Goal: Transaction & Acquisition: Download file/media

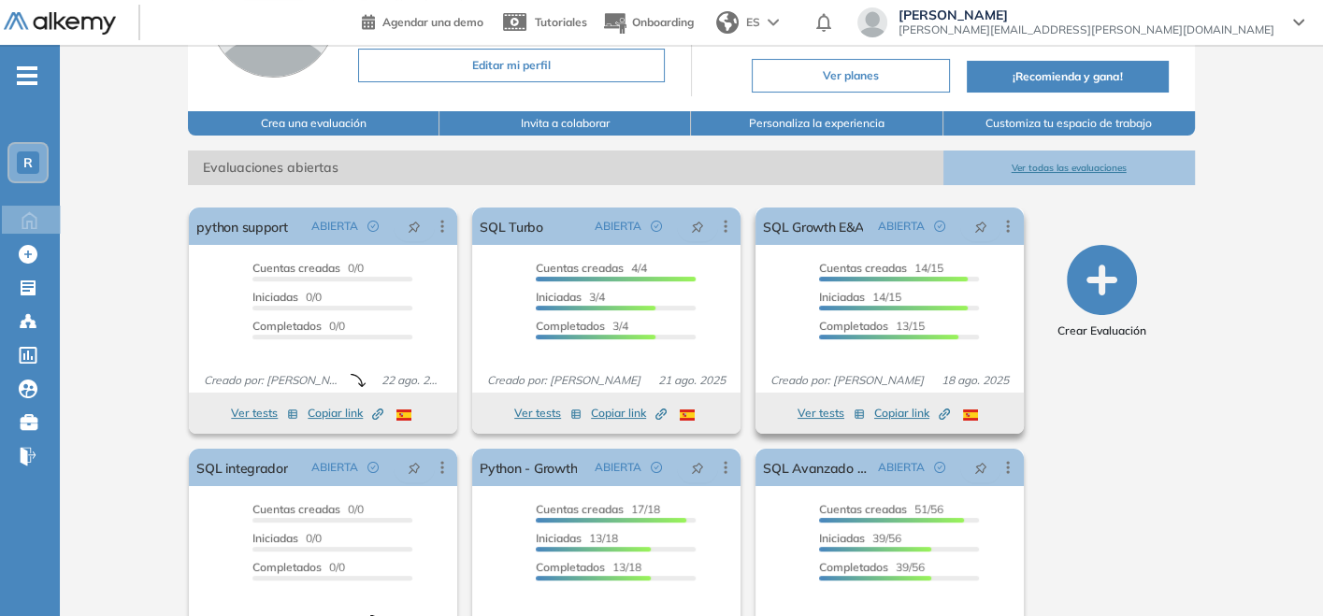
scroll to position [208, 0]
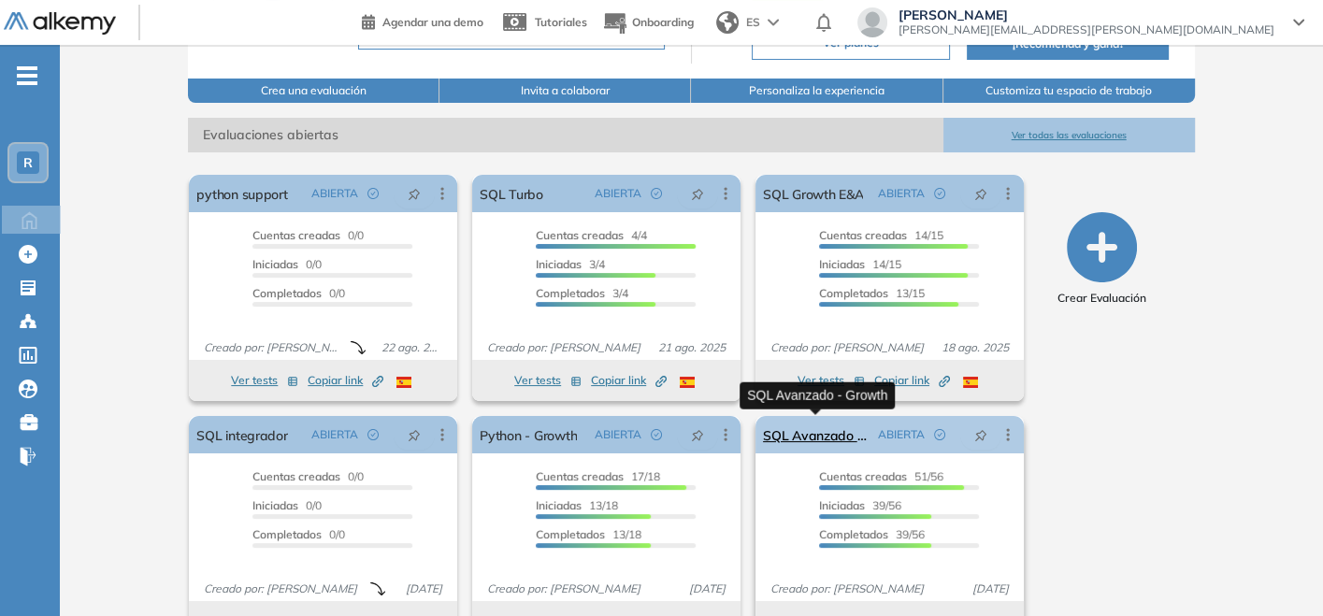
click at [804, 436] on link "SQL Avanzado - Growth" at bounding box center [817, 434] width 108 height 37
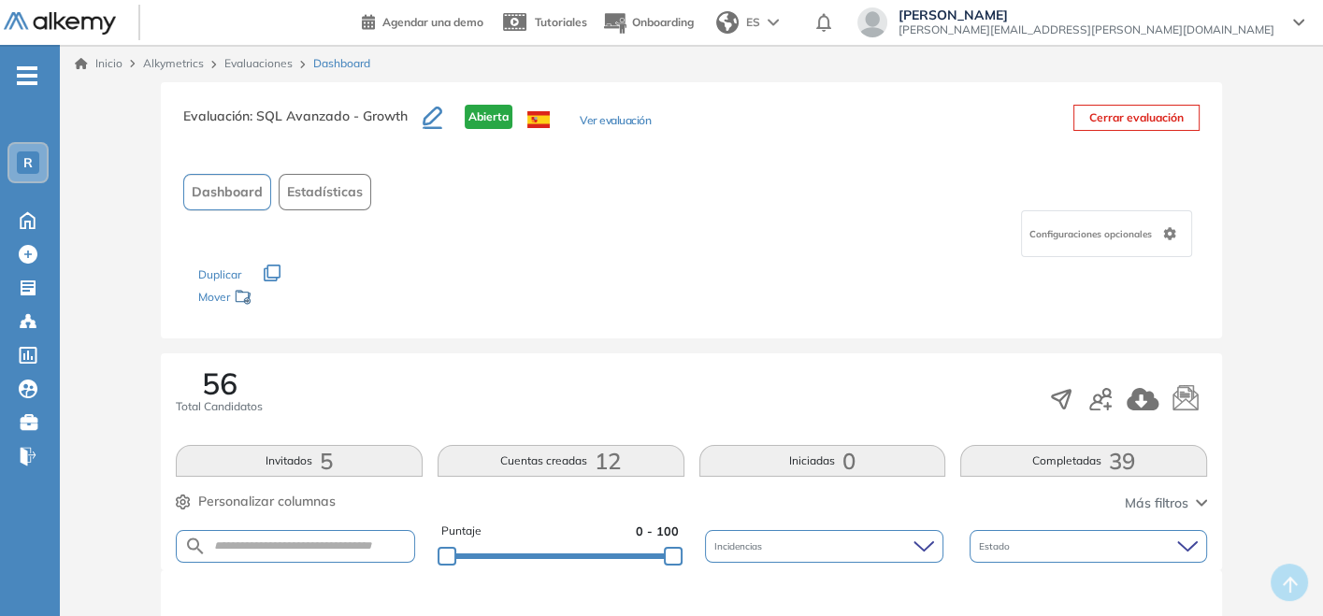
click at [236, 71] on div "Evaluaciones" at bounding box center [261, 63] width 89 height 17
click at [251, 65] on link "Evaluaciones" at bounding box center [258, 63] width 68 height 14
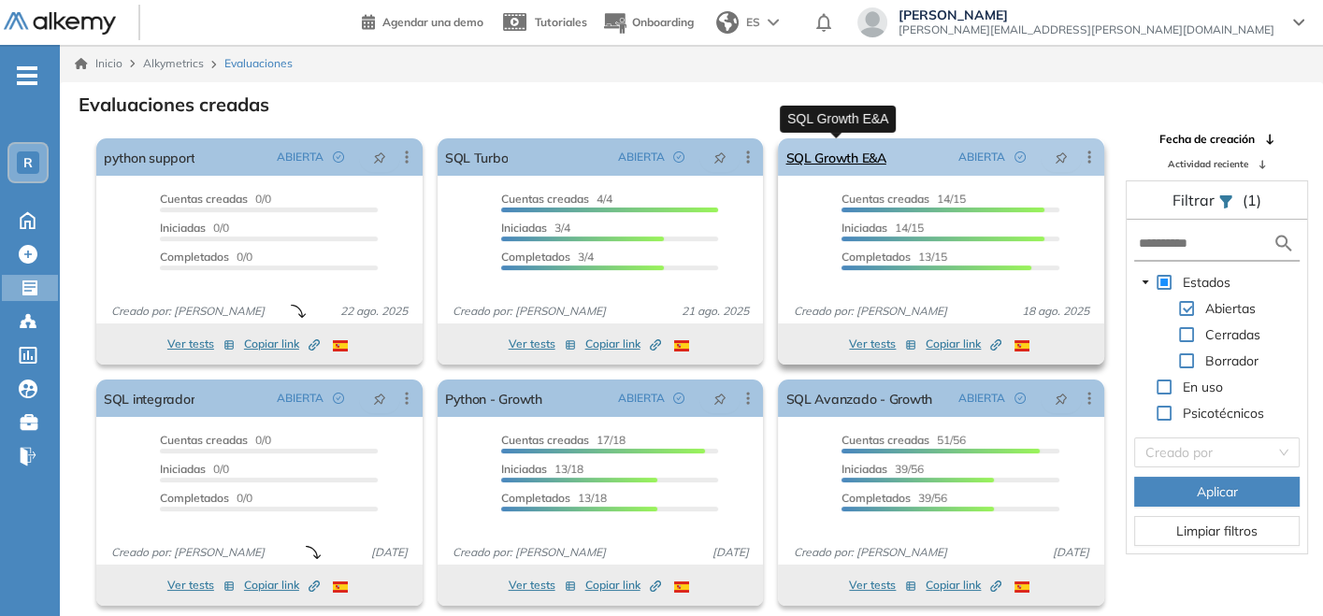
click at [857, 168] on link "SQL Growth E&A" at bounding box center [835, 156] width 100 height 37
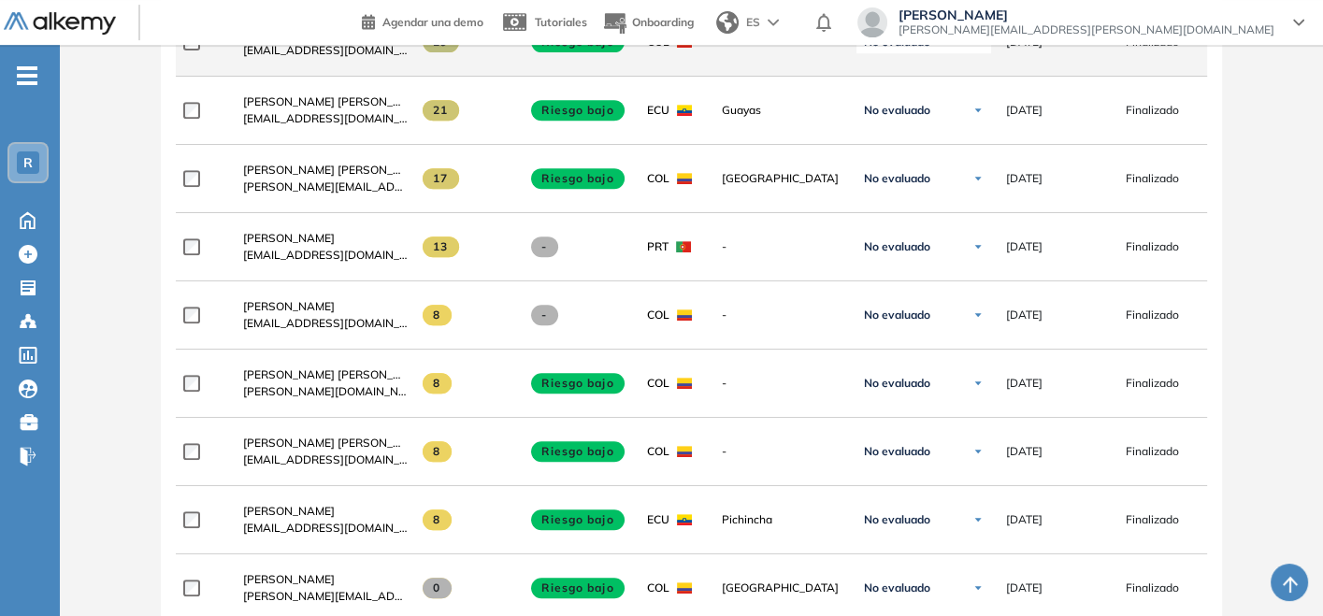
scroll to position [935, 0]
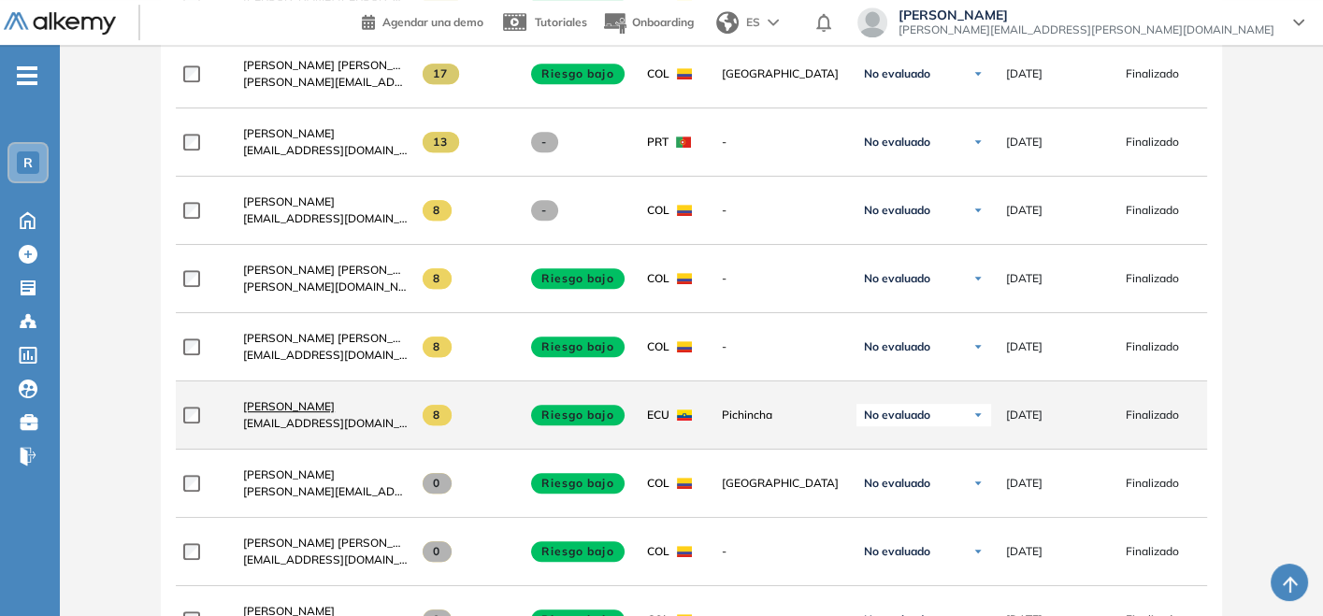
click at [280, 412] on span "[PERSON_NAME]" at bounding box center [289, 406] width 92 height 14
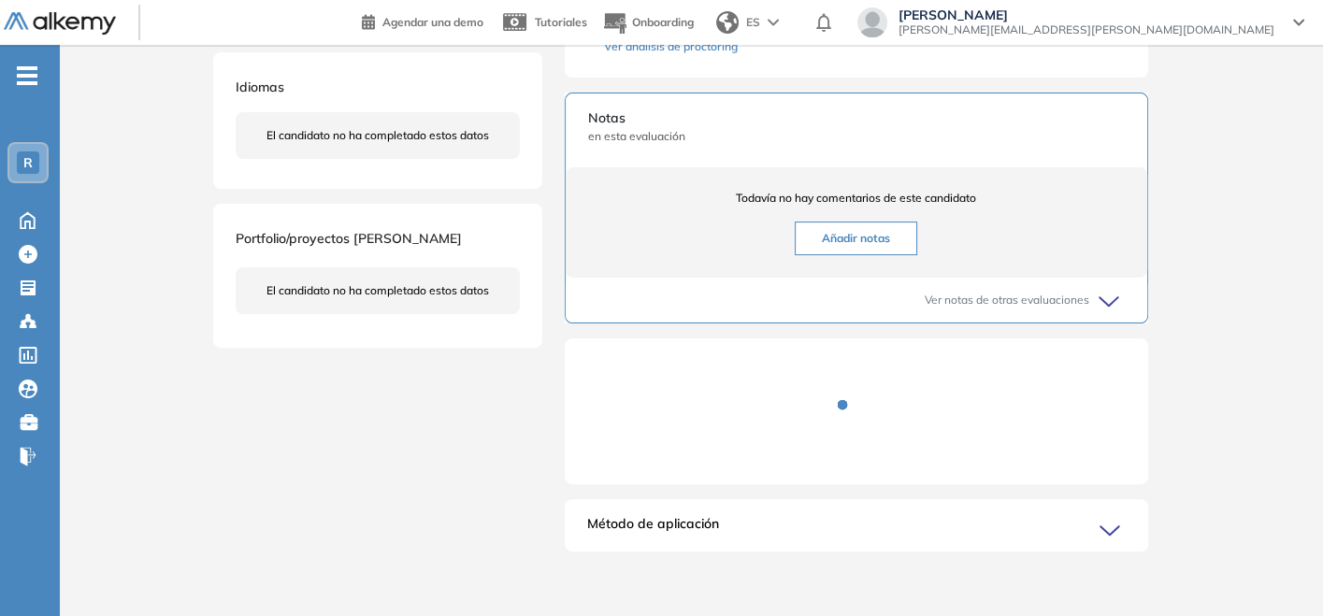
scroll to position [47, 0]
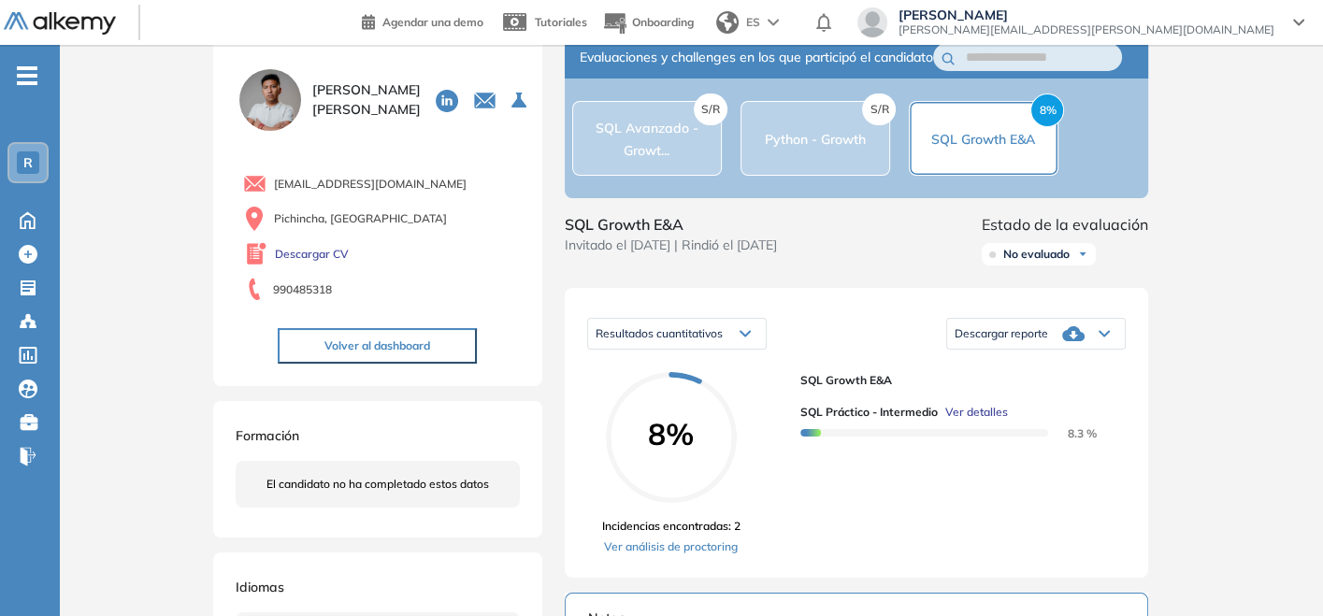
click at [1039, 352] on div "Descargar reporte" at bounding box center [1036, 333] width 178 height 37
click at [1038, 369] on li "Descargar informe completo" at bounding box center [1024, 360] width 138 height 19
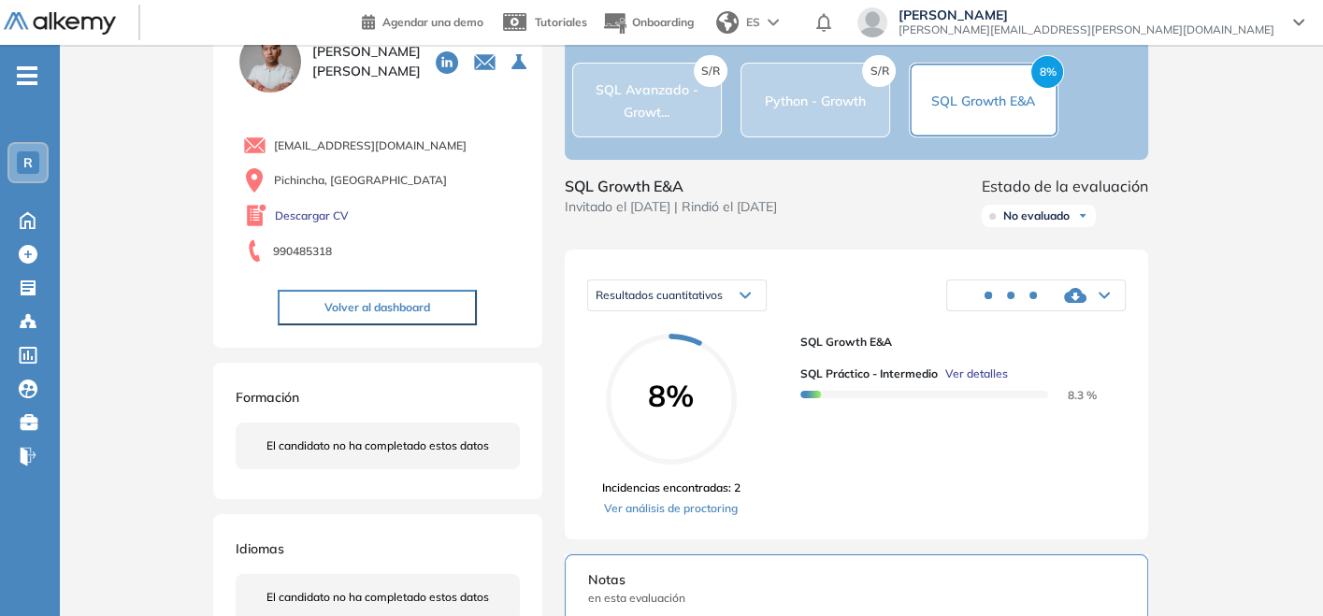
scroll to position [0, 0]
